Goal: Answer question/provide support

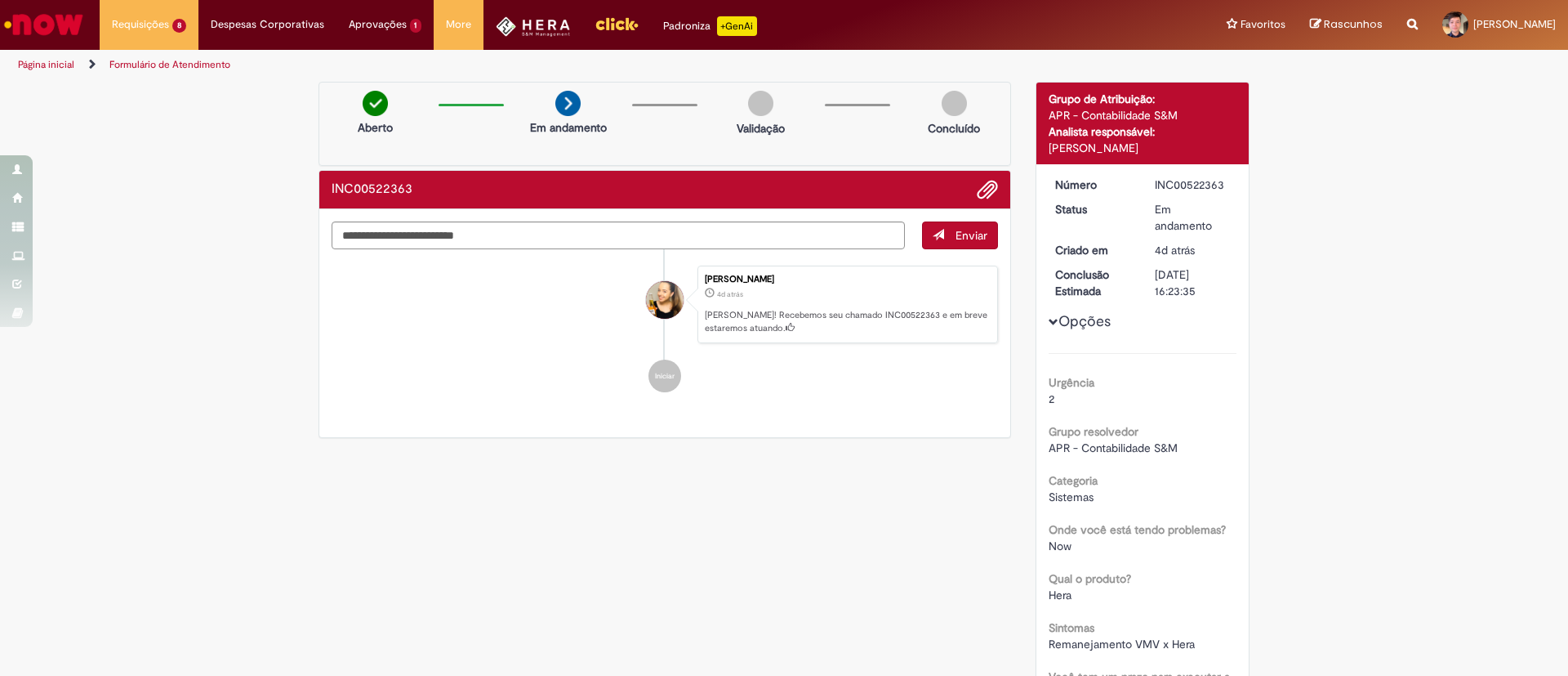
click at [1189, 187] on div "INC00522363" at bounding box center [1193, 184] width 76 height 16
copy div "INC00522363"
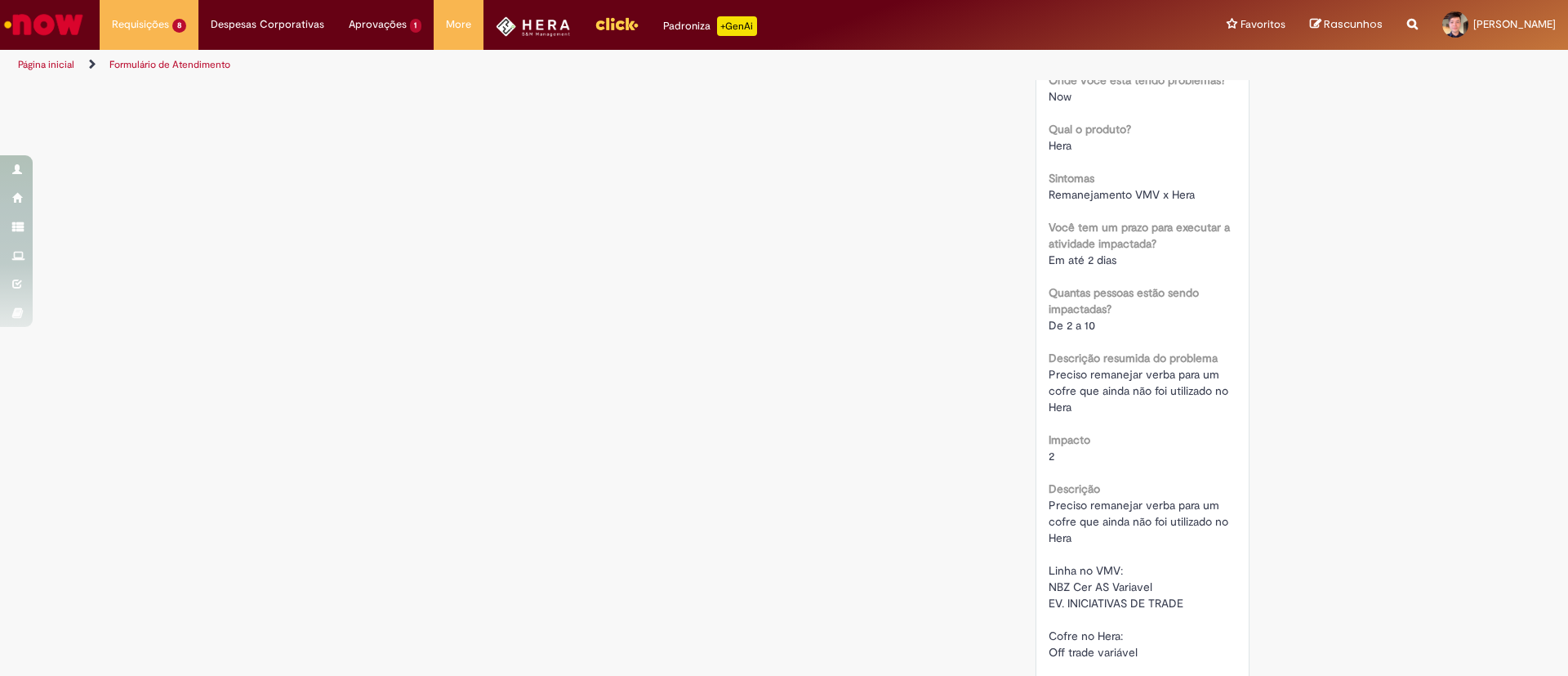
scroll to position [521, 0]
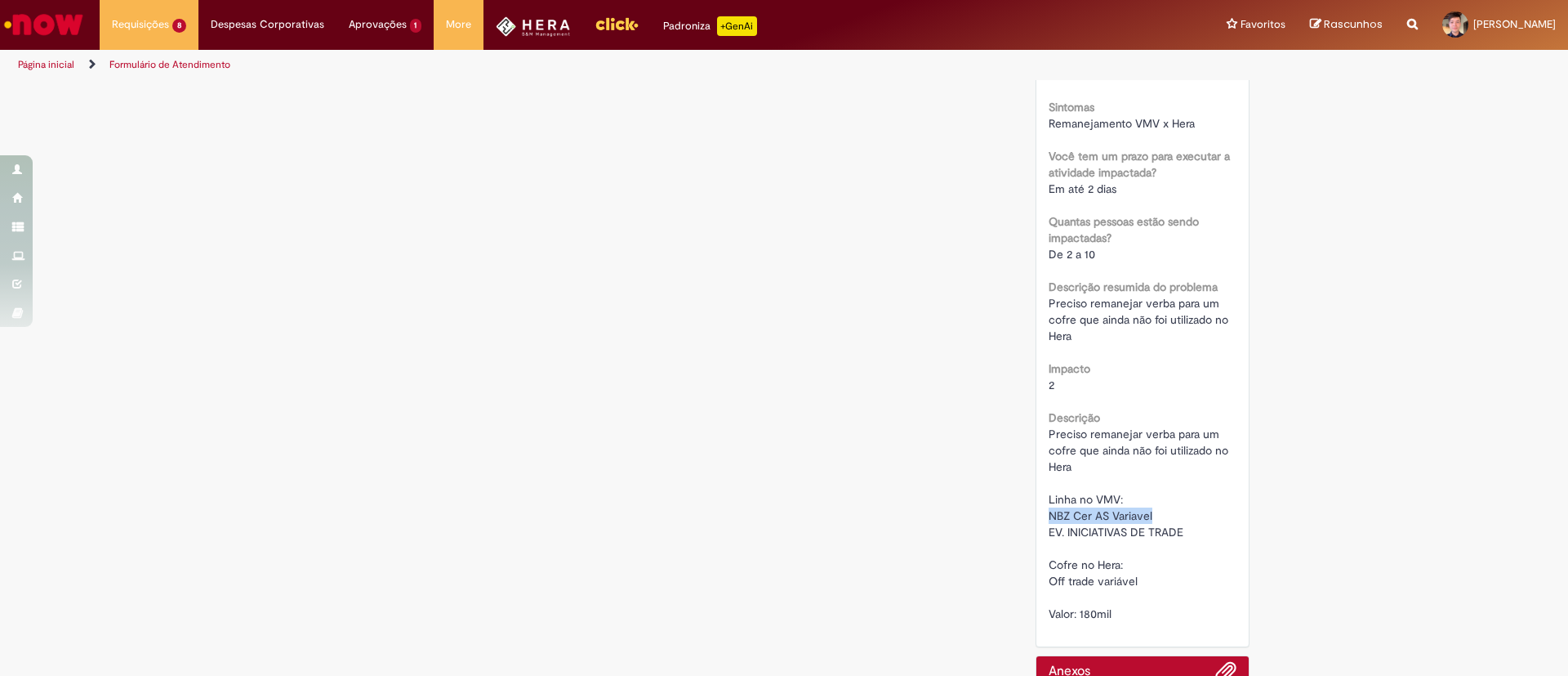
drag, startPoint x: 1150, startPoint y: 519, endPoint x: 1037, endPoint y: 515, distance: 113.1
click at [1037, 515] on div "Número INC00522363 Status Em andamento Criado em 4d atrás 4 dias atrás Conclusã…" at bounding box center [1143, 145] width 213 height 1003
copy span "NBZ Cer AS Variavel"
drag, startPoint x: 1191, startPoint y: 530, endPoint x: 1039, endPoint y: 534, distance: 152.1
click at [1048, 534] on div "Preciso remanejar verba para um cofre que ainda não foi utilizado no Hera Linha…" at bounding box center [1143, 523] width 189 height 196
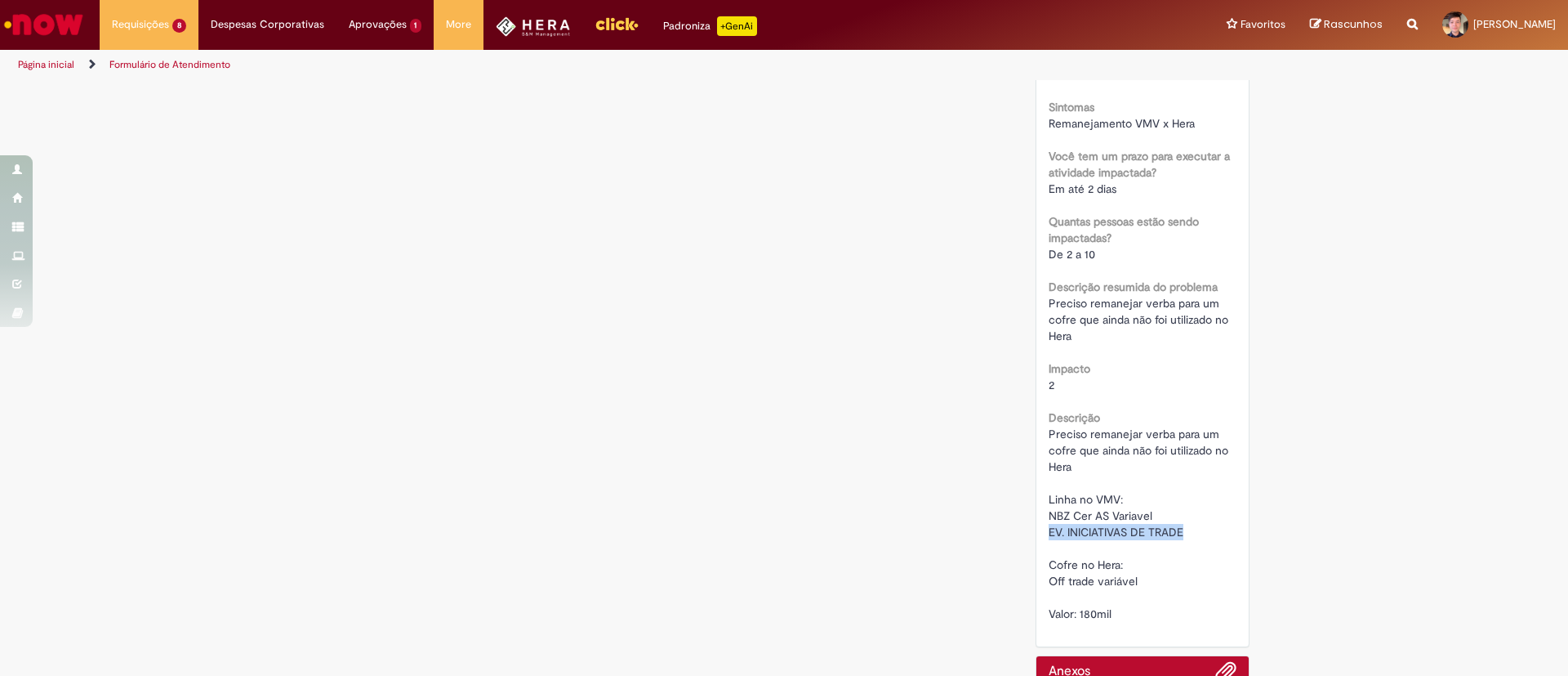
copy span "EV. INICIATIVAS DE TRADE"
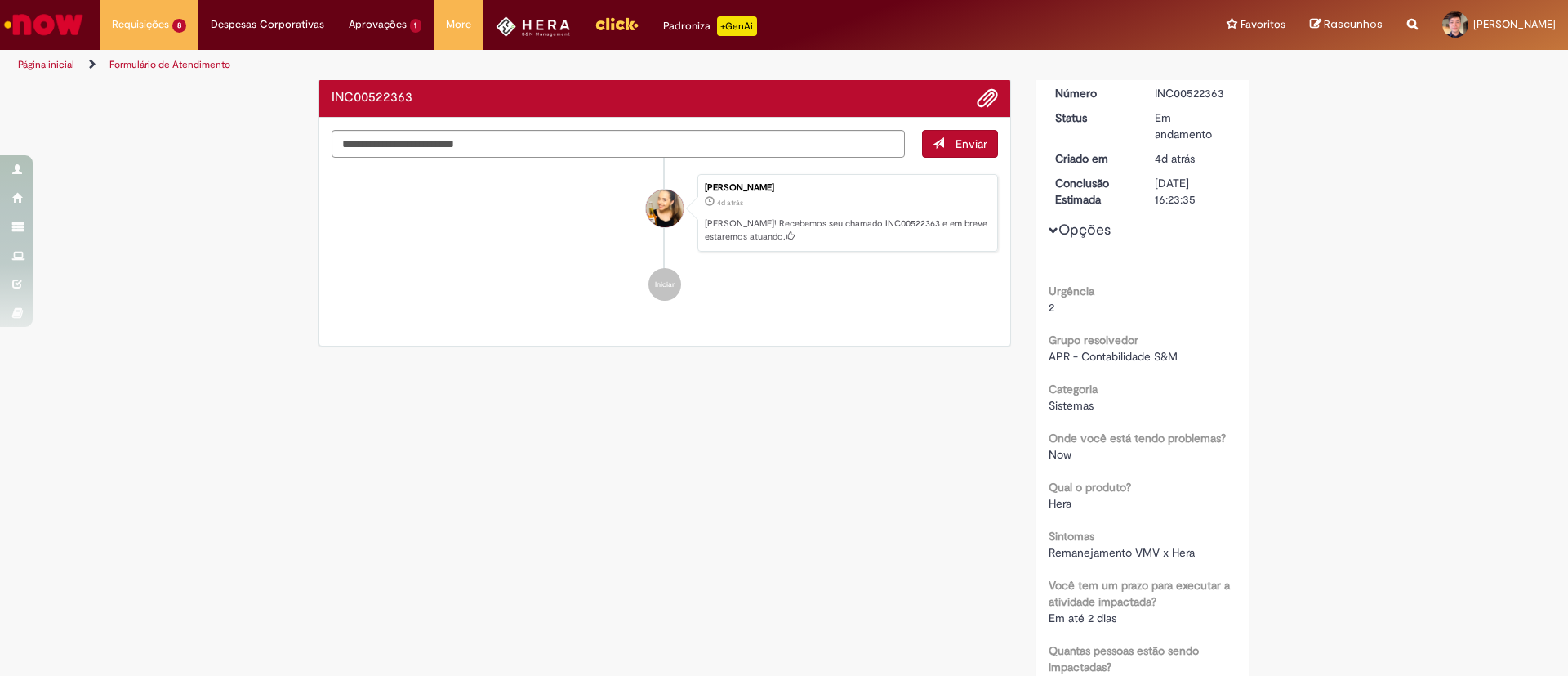
scroll to position [0, 0]
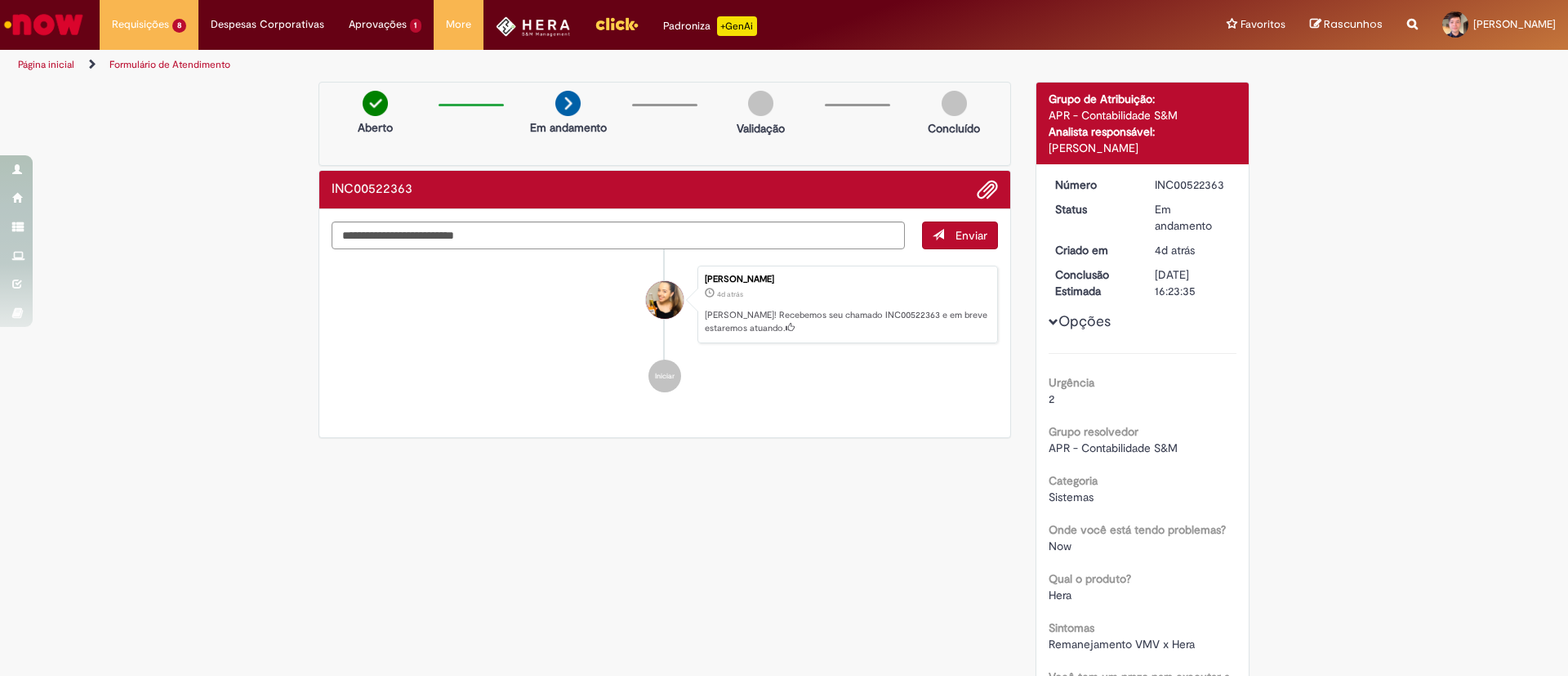
drag, startPoint x: 805, startPoint y: 278, endPoint x: 690, endPoint y: 279, distance: 115.0
click at [698, 279] on div "Janaina De Fatima Oliveira 4d atrás 4 dias atrás Ola! Recebemos seu chamado INC…" at bounding box center [848, 305] width 301 height 78
copy div "Janaina De Fatima Oliveira"
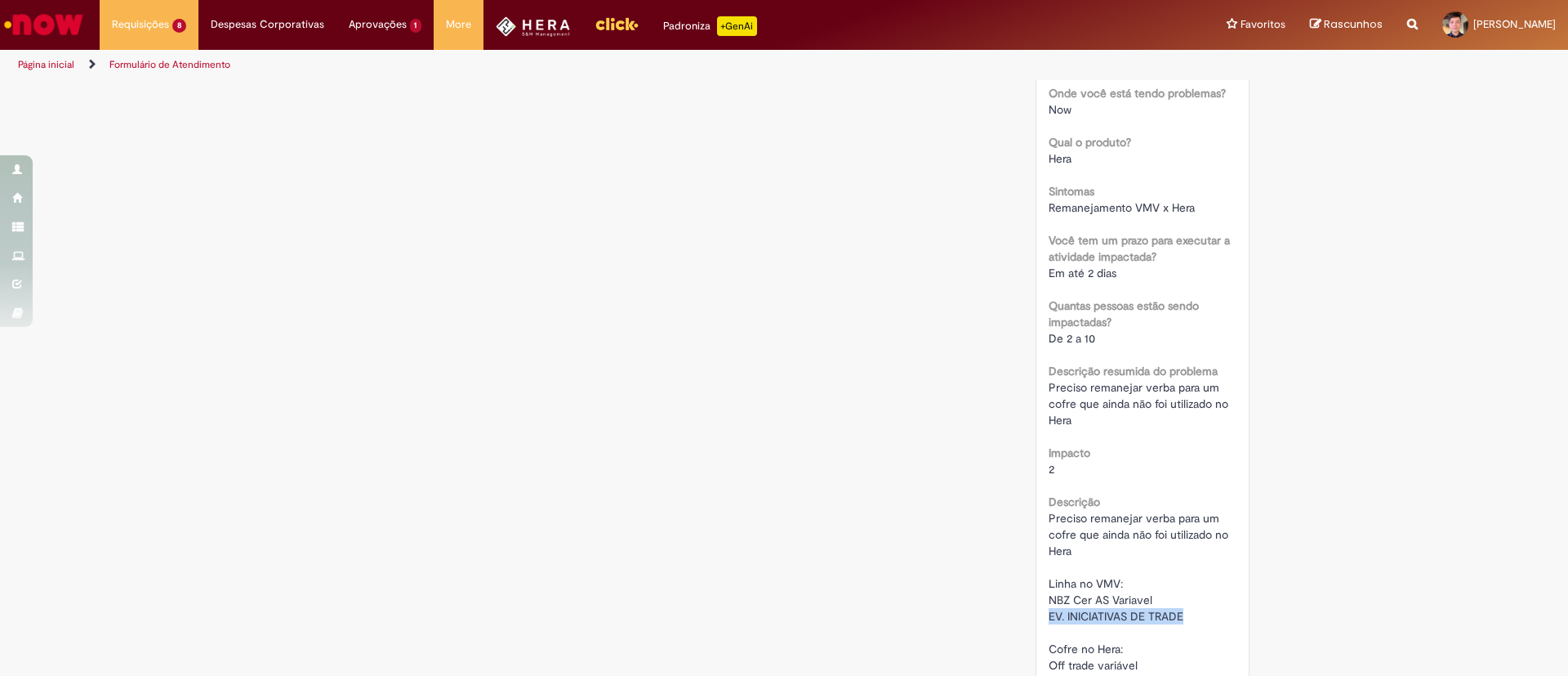
scroll to position [521, 0]
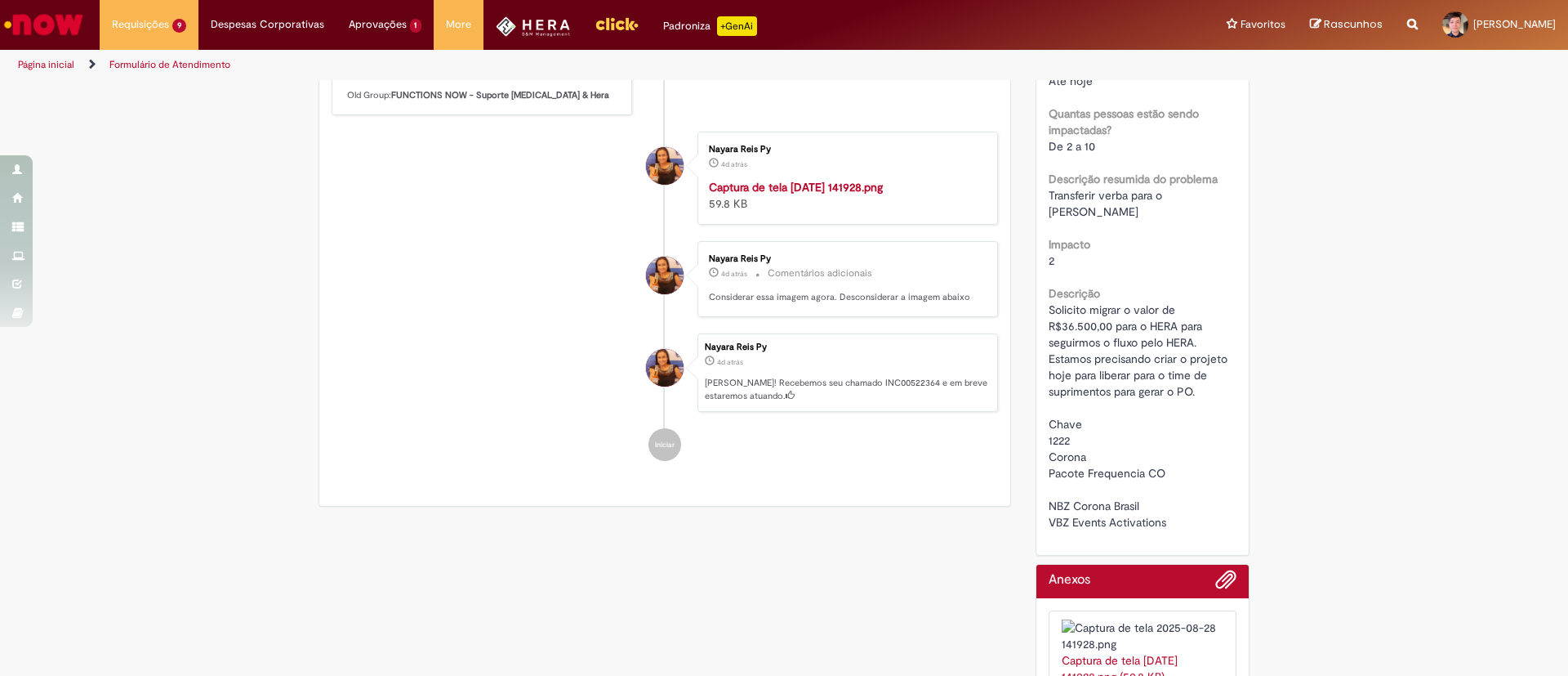
scroll to position [568, 0]
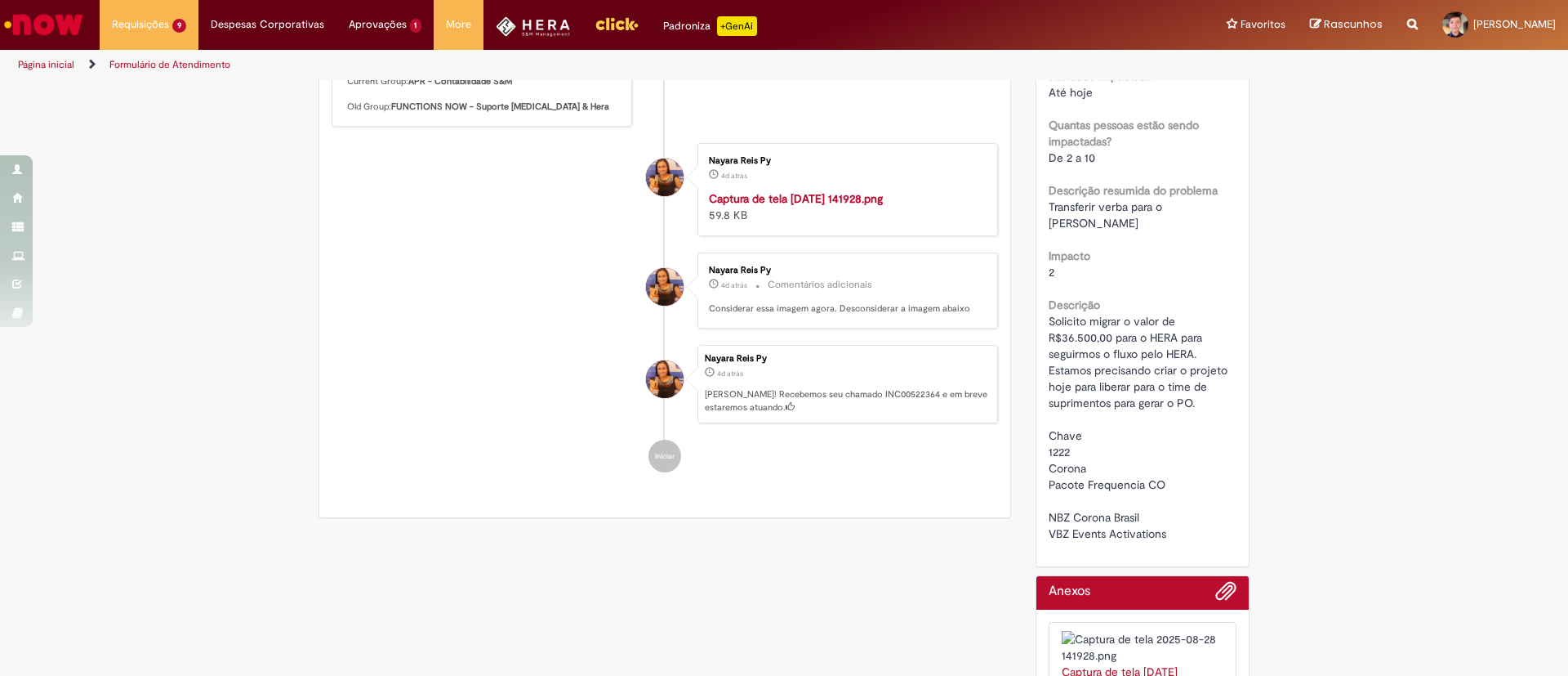
click at [754, 190] on img "Histórico de tíquete" at bounding box center [844, 190] width 272 height 0
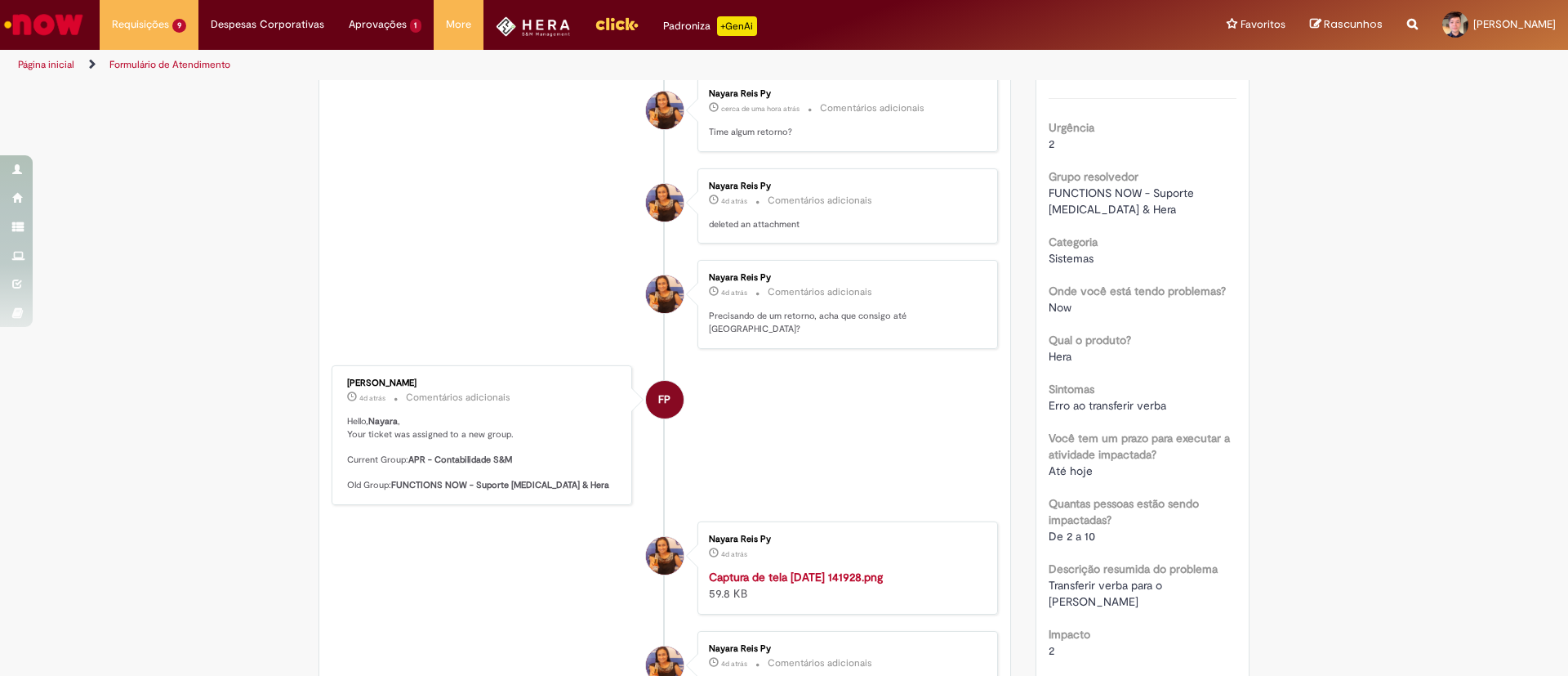
scroll to position [0, 0]
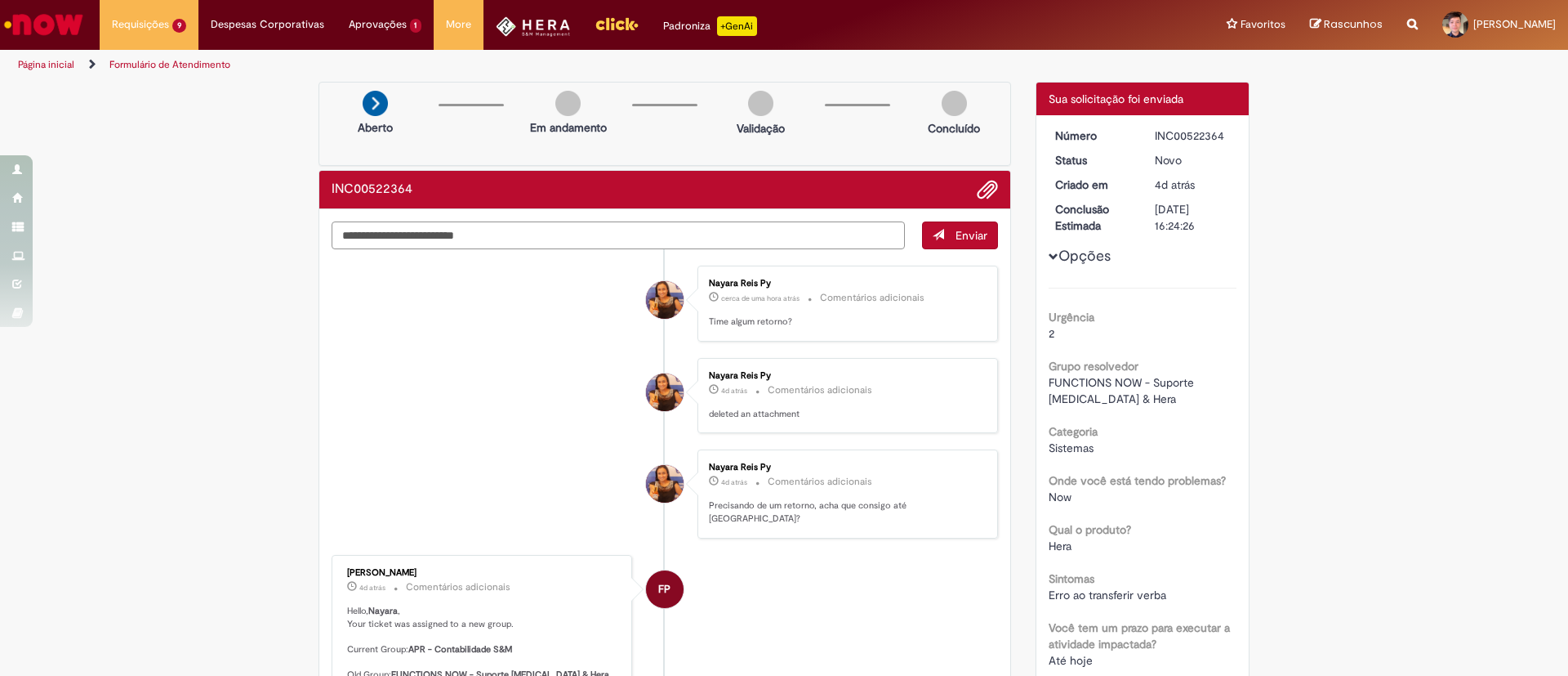
click at [570, 233] on textarea "Digite sua mensagem aqui..." at bounding box center [618, 235] width 574 height 27
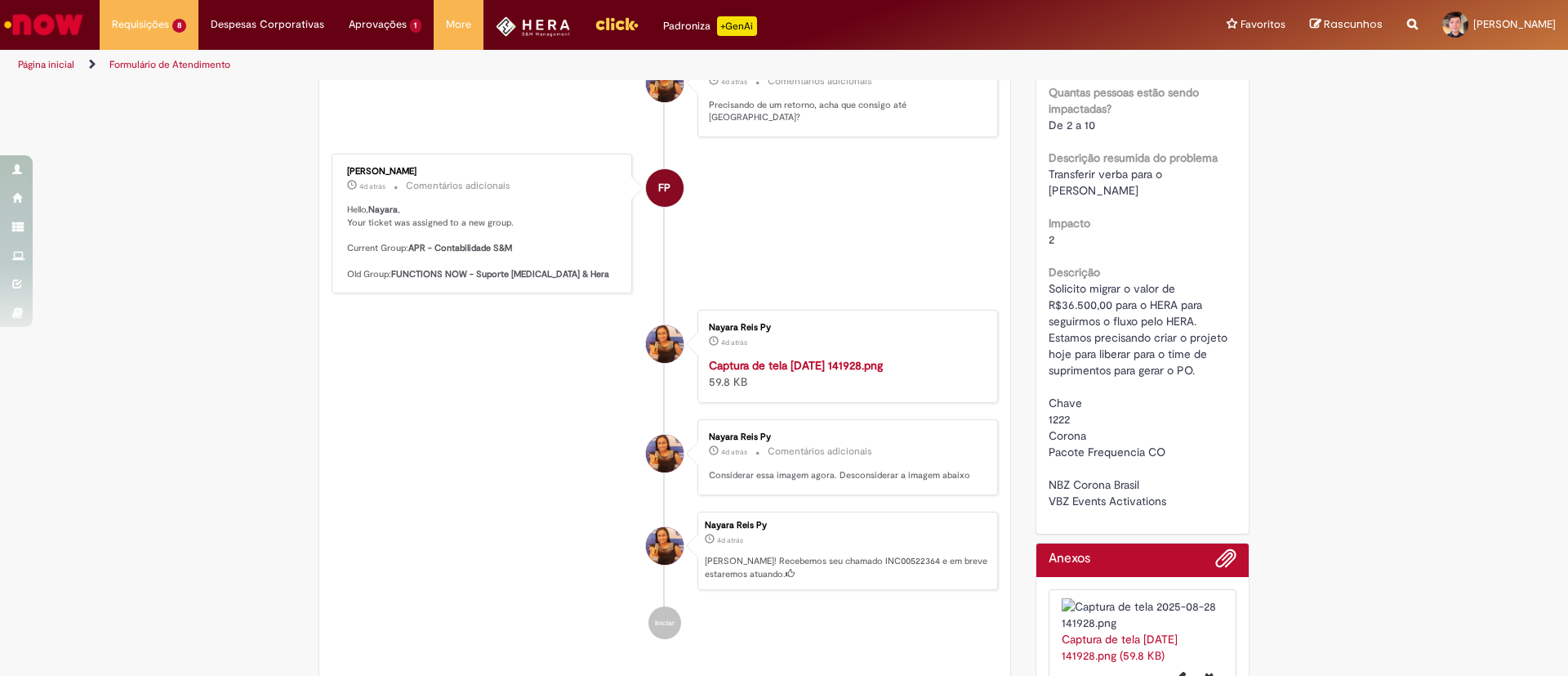
scroll to position [661, 0]
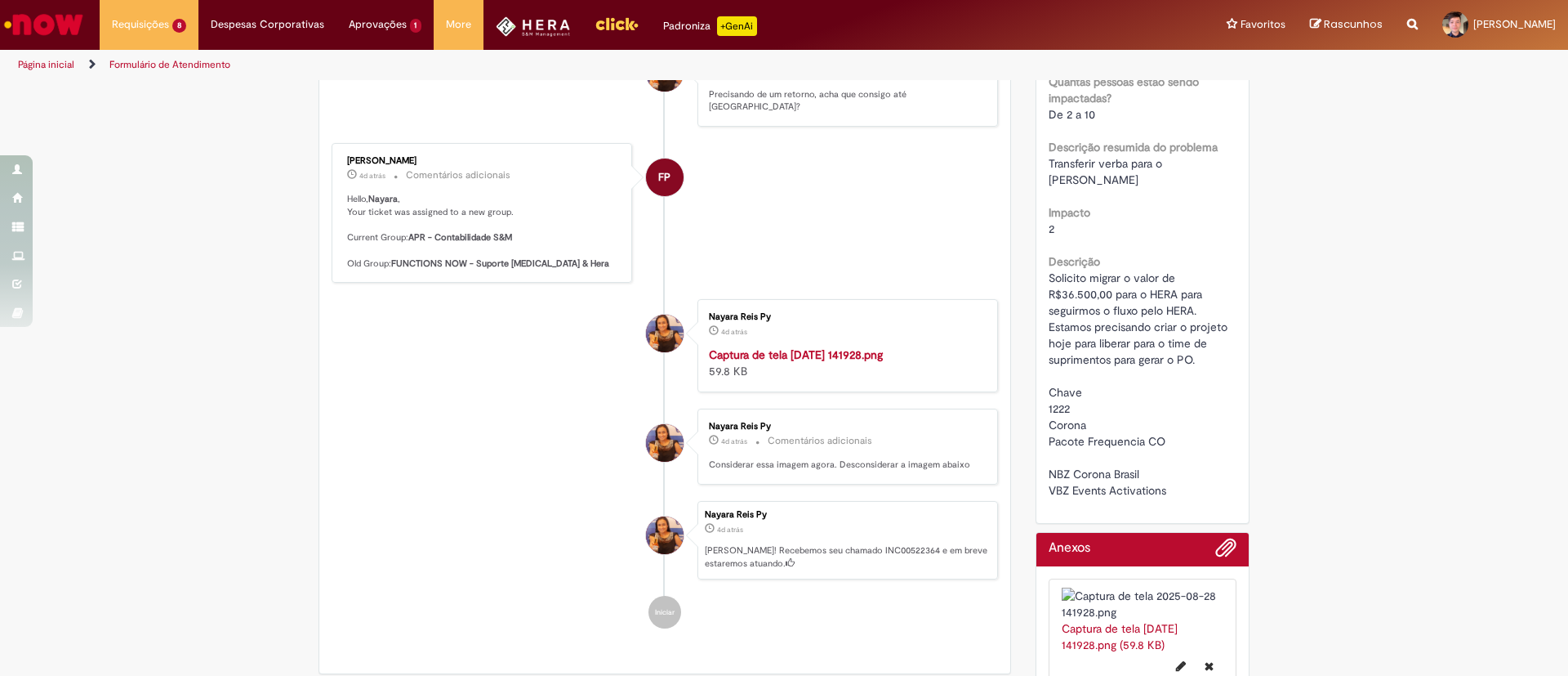
click at [1367, 435] on div "Verificar Código de Barras Aberto Em espera Aguardando Solicitante Validação Co…" at bounding box center [784, 73] width 1568 height 1305
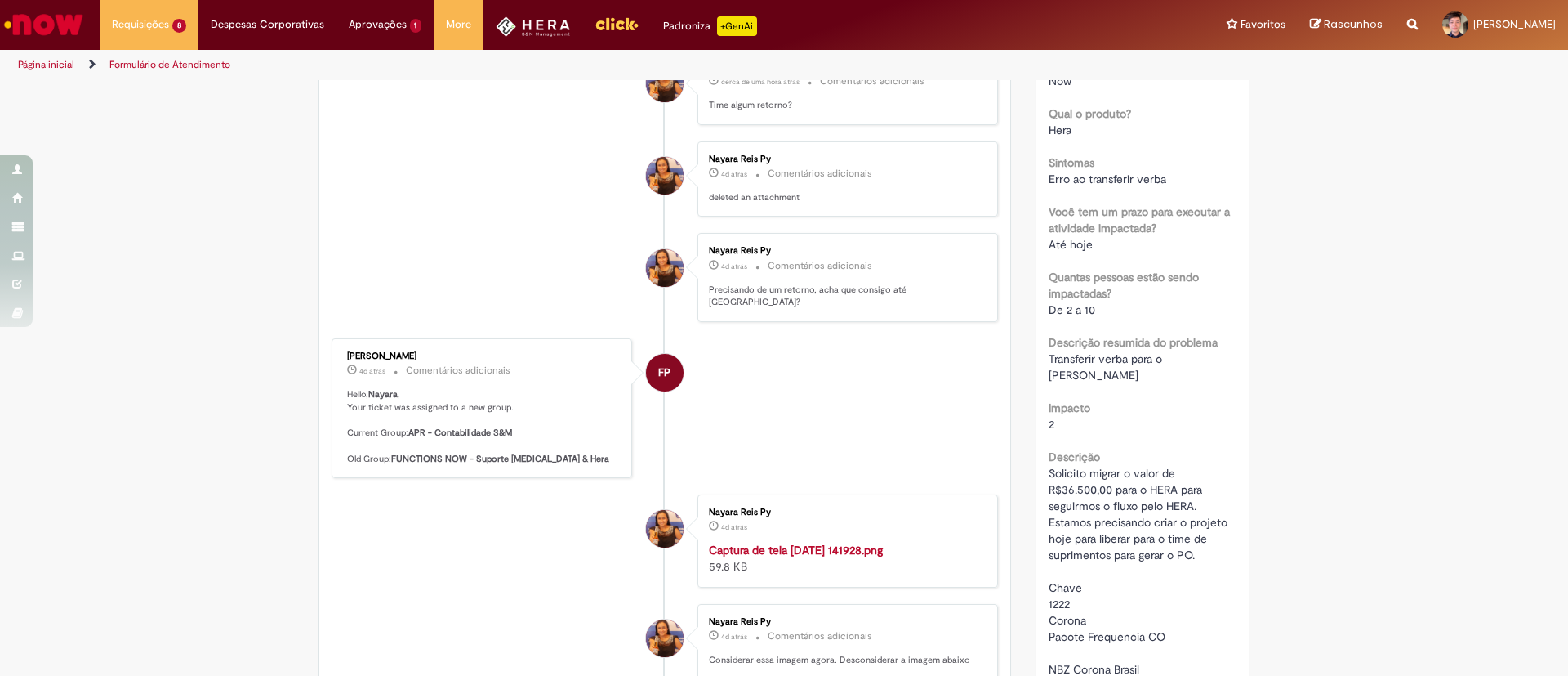
scroll to position [0, 0]
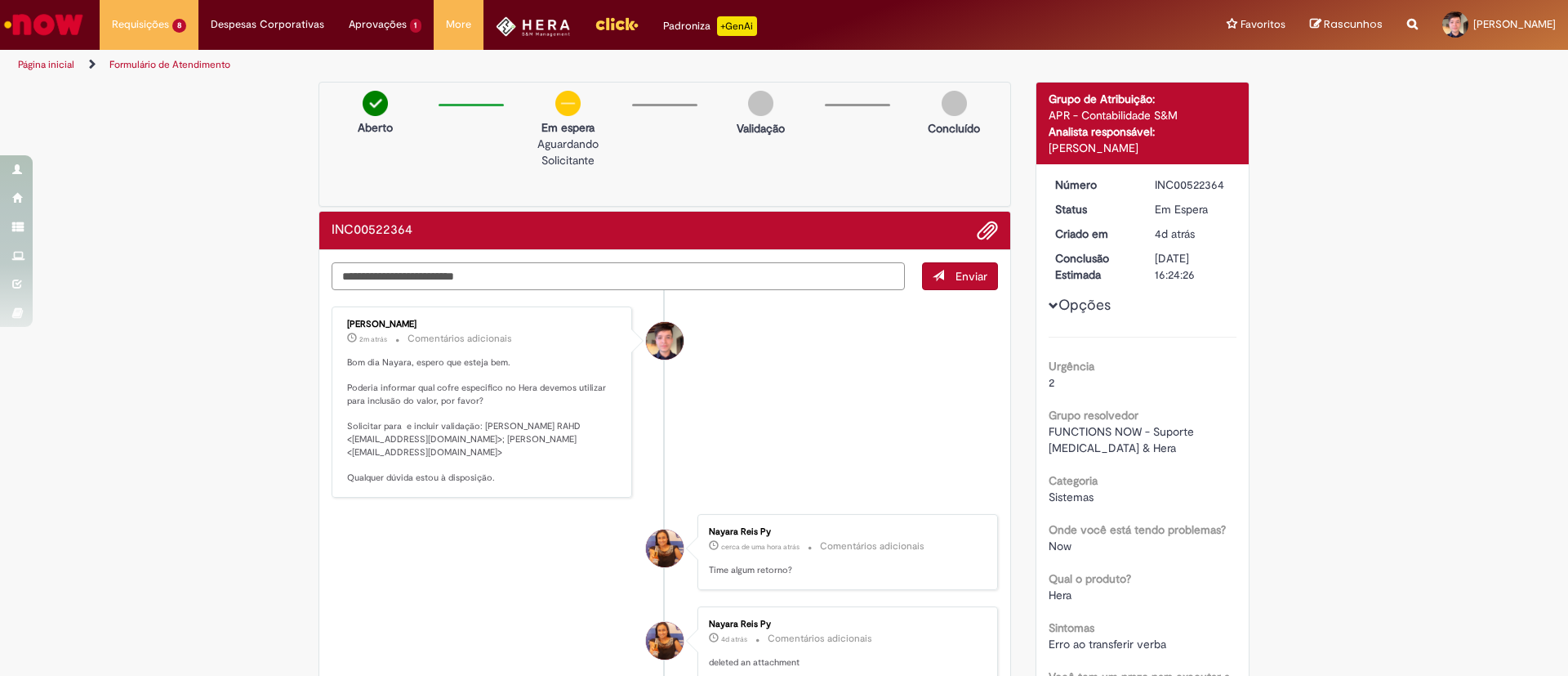
click at [647, 271] on textarea "Digite sua mensagem aqui..." at bounding box center [618, 276] width 574 height 27
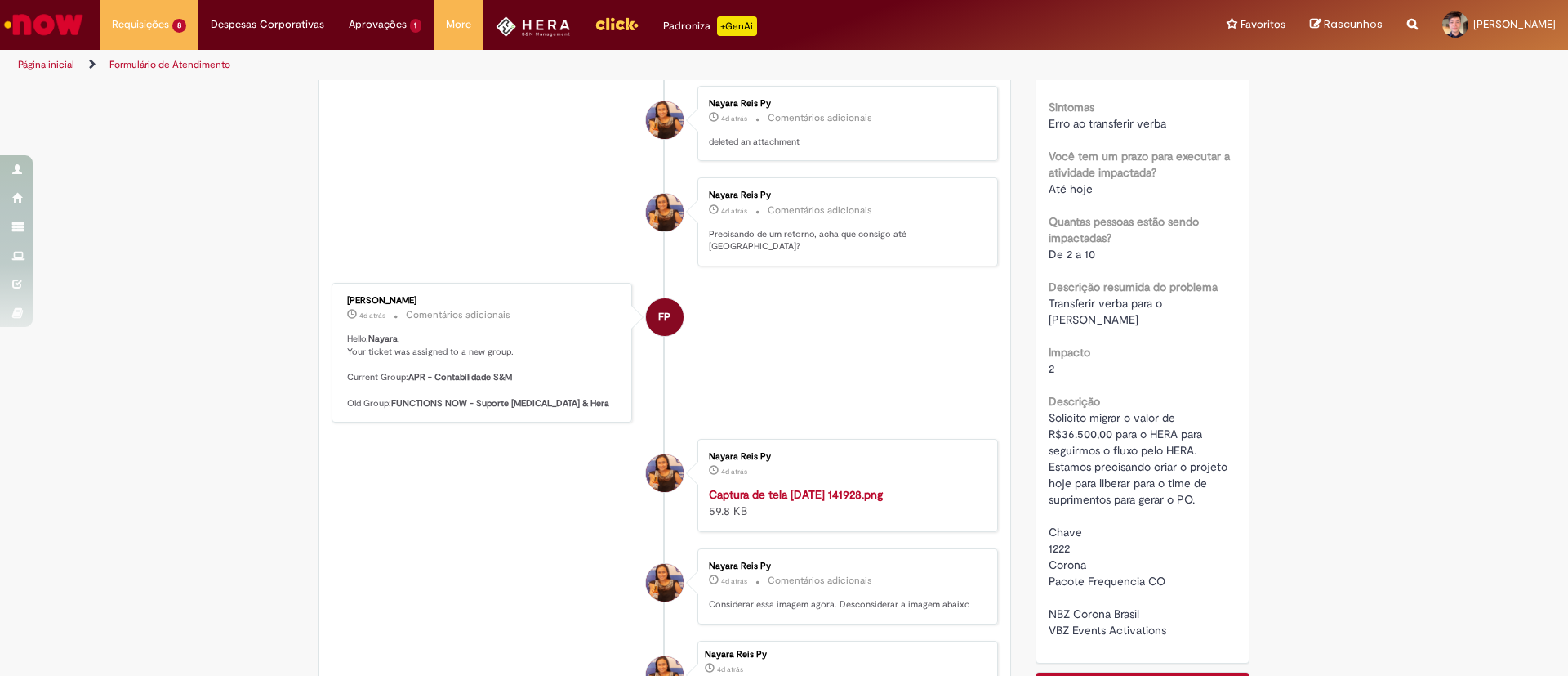
scroll to position [912, 0]
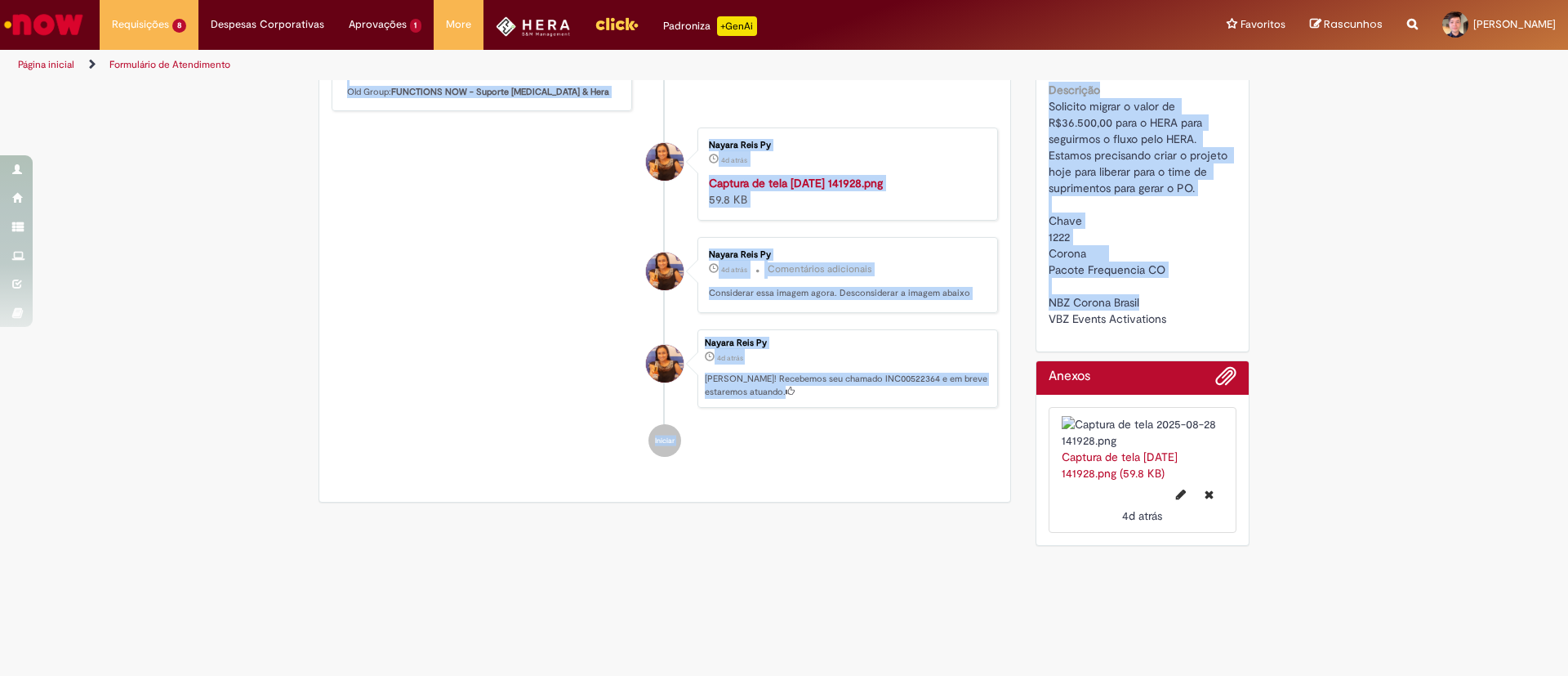
drag, startPoint x: 1140, startPoint y: 204, endPoint x: 1012, endPoint y: 202, distance: 128.0
click at [1166, 202] on div "Solicito migrar o valor de R$36.500,00 para o HERA para seguirmos o fluxo pelo …" at bounding box center [1143, 212] width 189 height 229
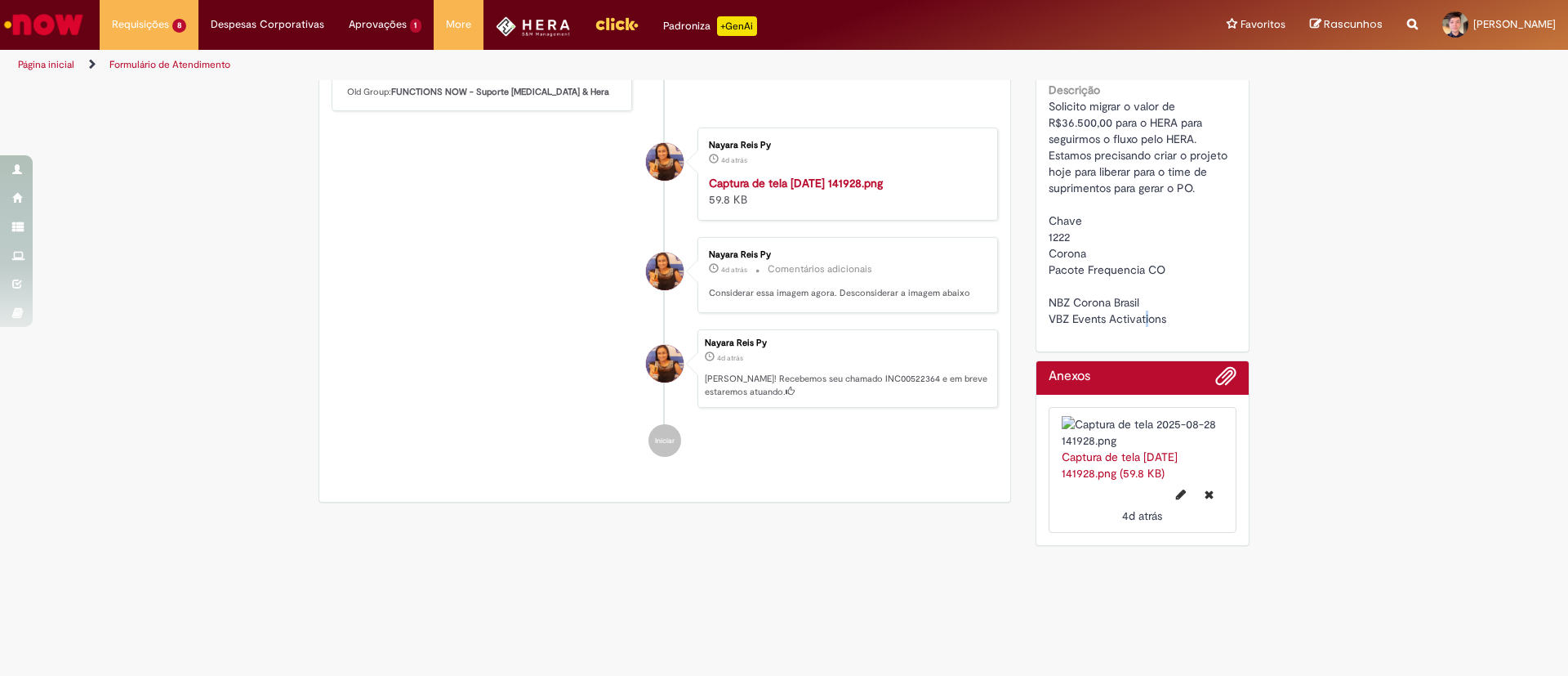
click at [1133, 222] on span "Solicito migrar o valor de R$36.500,00 para o HERA para seguirmos o fluxo pelo …" at bounding box center [1139, 212] width 182 height 227
drag, startPoint x: 1133, startPoint y: 206, endPoint x: 1064, endPoint y: 208, distance: 69.0
click at [1064, 208] on div "Solicito migrar o valor de R$36.500,00 para o HERA para seguirmos o fluxo pelo …" at bounding box center [1143, 212] width 189 height 229
copy span "Corona Brasil"
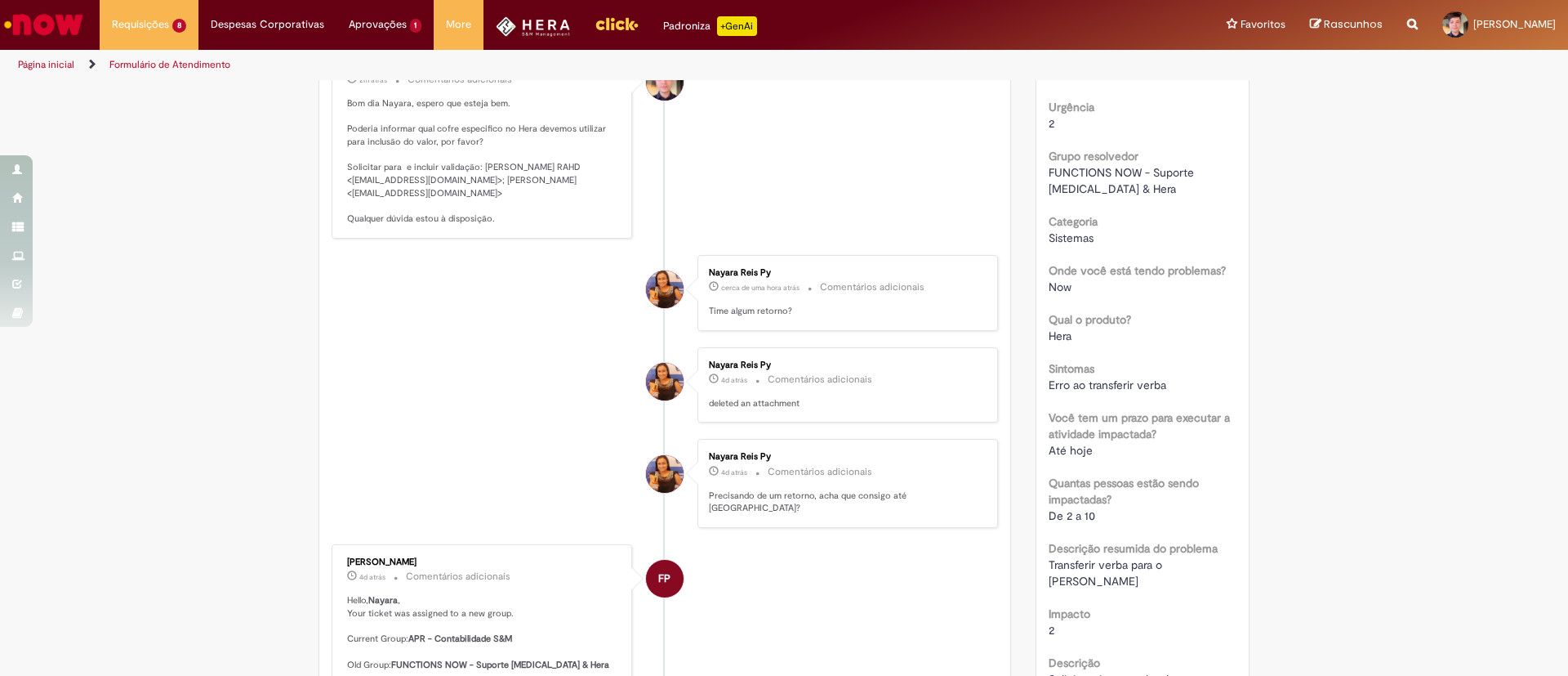
scroll to position [0, 0]
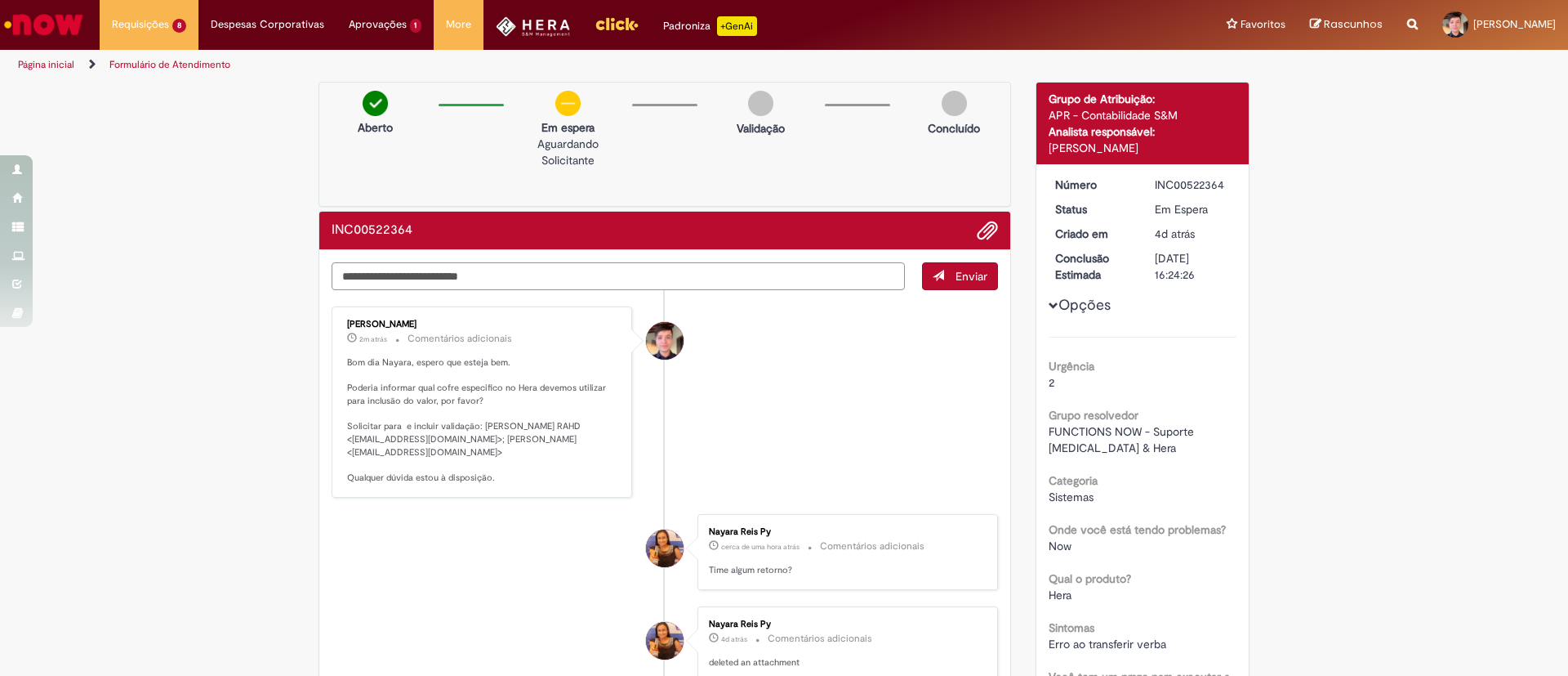
click at [573, 279] on textarea "**********" at bounding box center [618, 276] width 574 height 27
paste textarea "**********"
type textarea "**********"
click at [940, 270] on button "Enviar" at bounding box center [960, 276] width 76 height 27
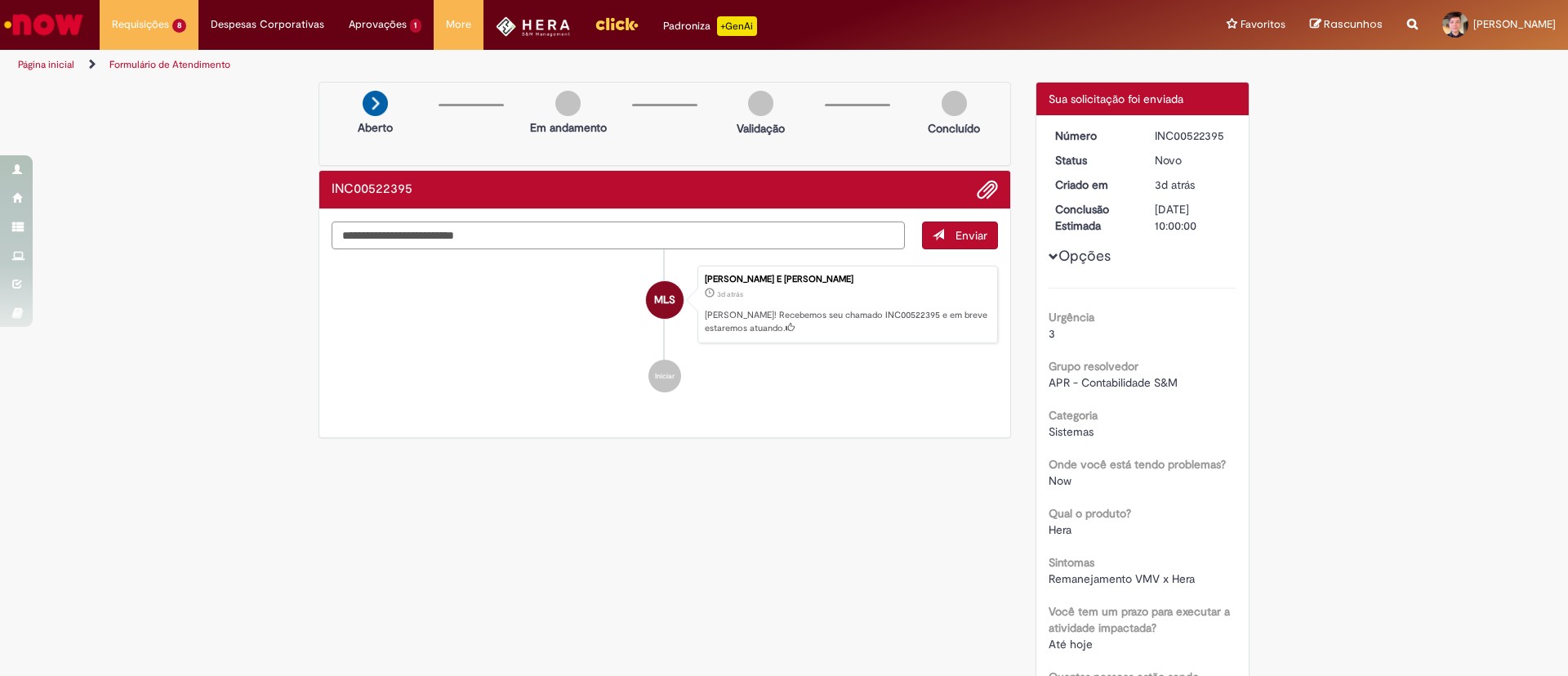
click at [695, 236] on textarea "Digite sua mensagem aqui..." at bounding box center [618, 235] width 574 height 27
paste textarea "**********"
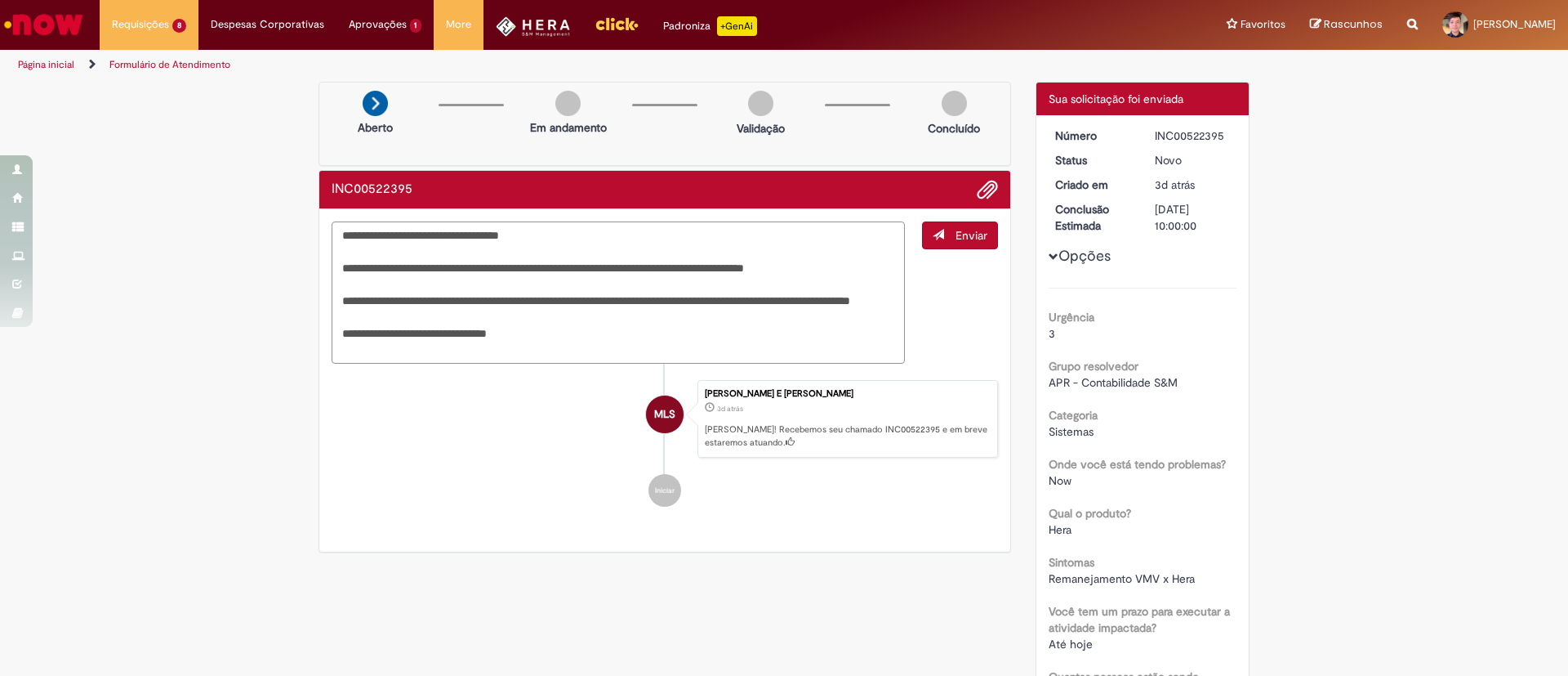
click at [402, 244] on textarea "**********" at bounding box center [618, 293] width 574 height 142
click at [396, 233] on textarea "**********" at bounding box center [618, 293] width 574 height 142
type textarea "**********"
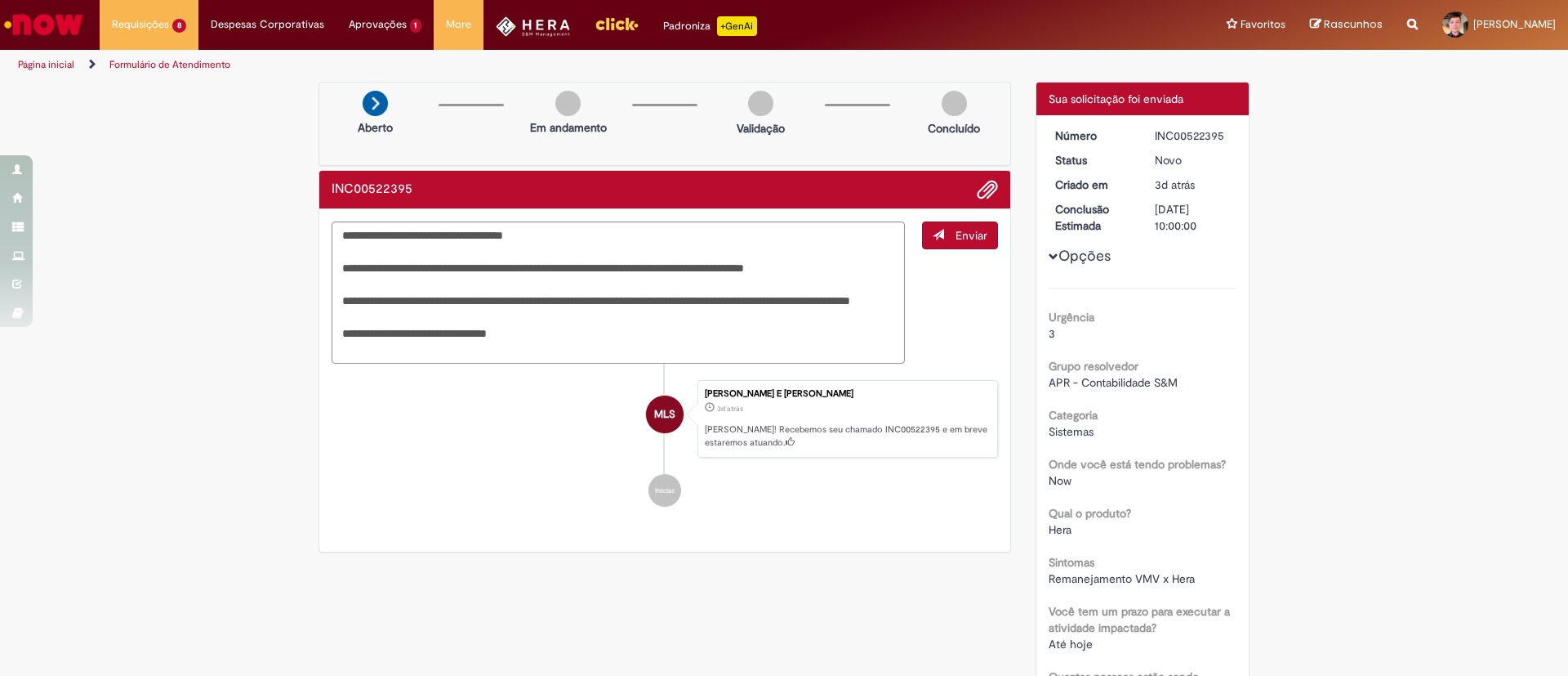
click at [960, 232] on span "Enviar" at bounding box center [971, 235] width 32 height 15
